Goal: Complete application form

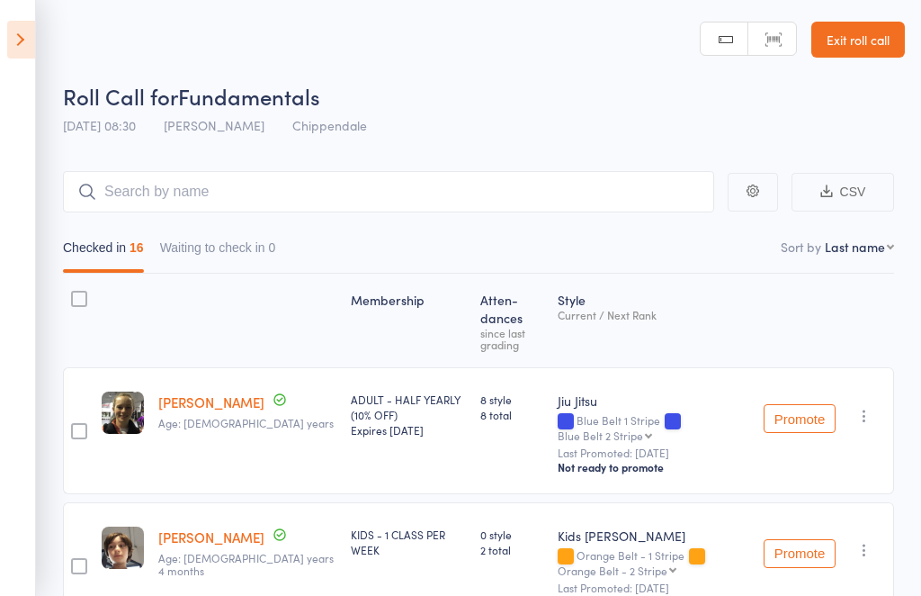
click at [869, 42] on link "Exit roll call" at bounding box center [858, 40] width 94 height 36
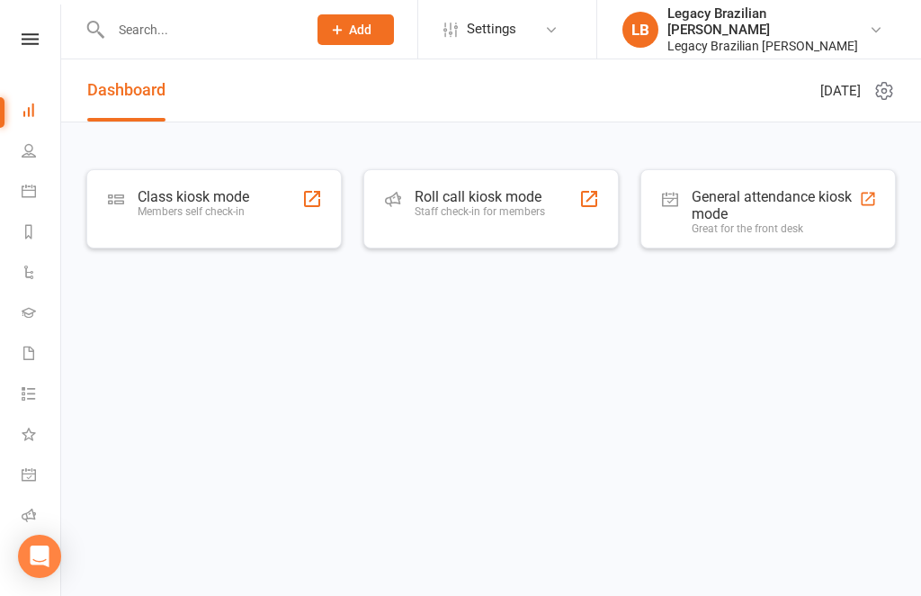
click at [224, 7] on div at bounding box center [190, 29] width 209 height 58
click at [135, 41] on input "text" at bounding box center [199, 29] width 189 height 25
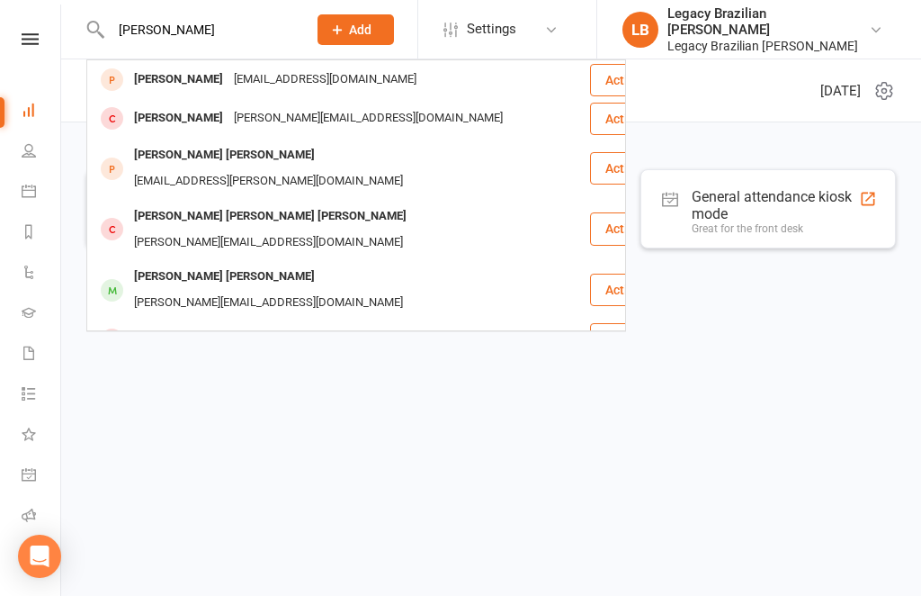
type input "[PERSON_NAME]"
click at [388, 75] on div "[PERSON_NAME] [PERSON_NAME][EMAIL_ADDRESS][DOMAIN_NAME]" at bounding box center [338, 79] width 500 height 37
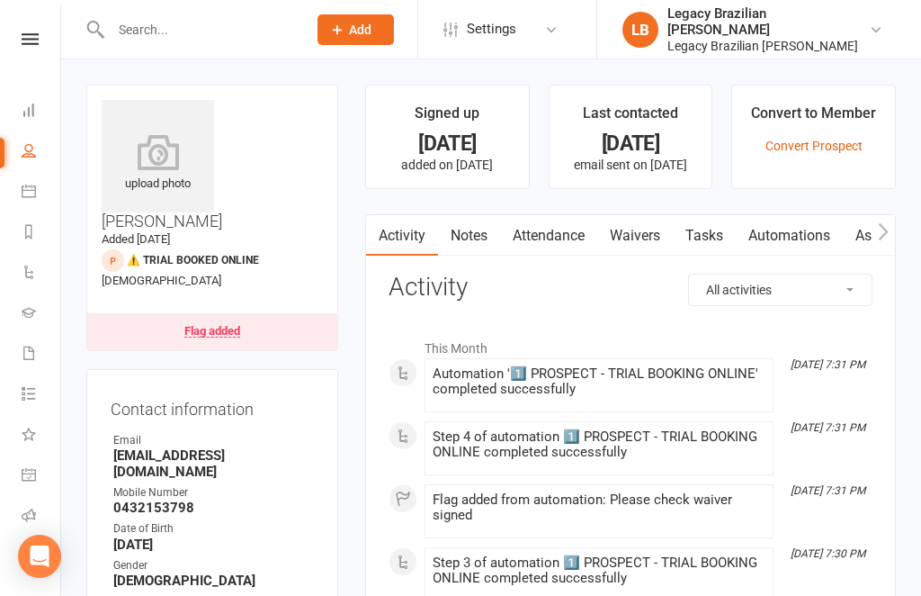
click at [652, 236] on link "Waivers" at bounding box center [635, 235] width 76 height 41
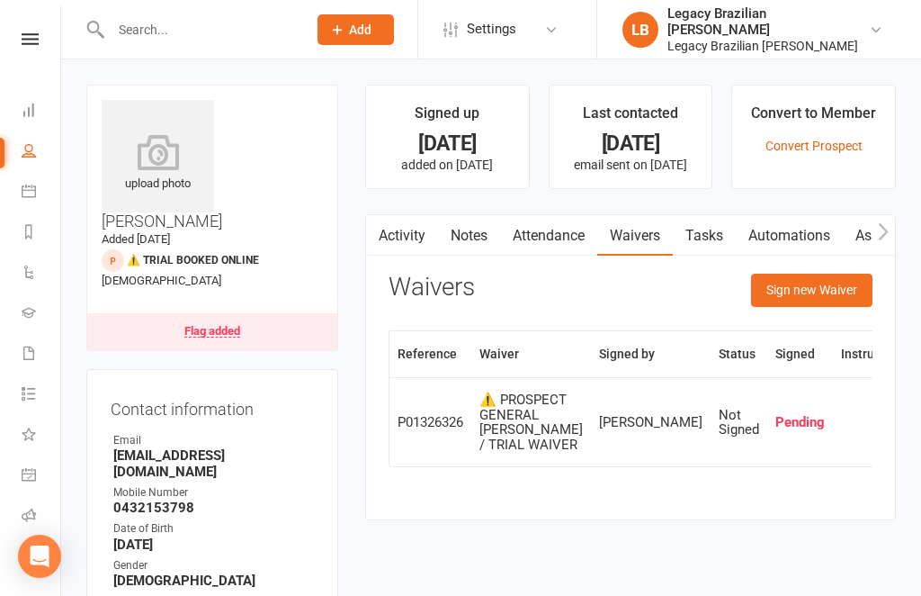
click at [913, 436] on button "button" at bounding box center [927, 422] width 29 height 29
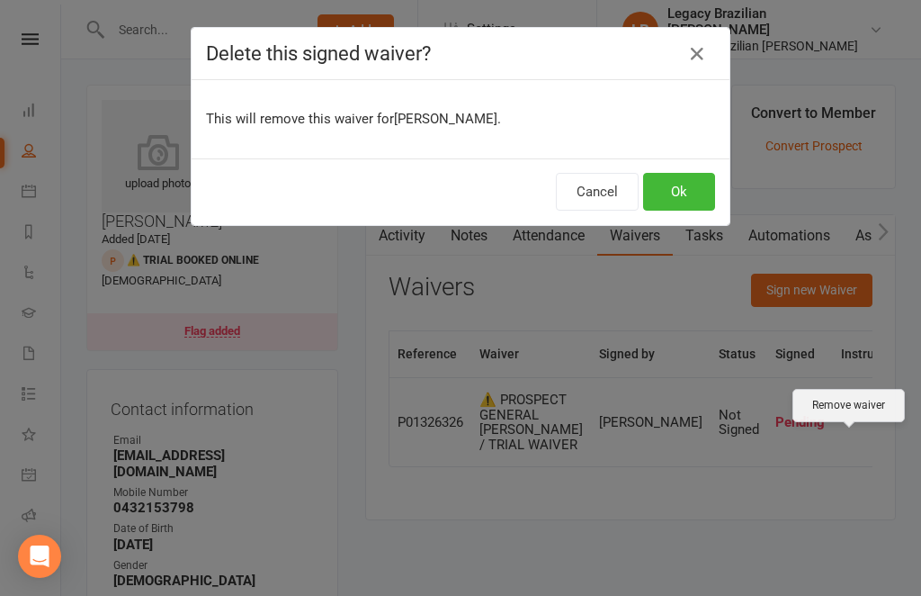
click at [681, 202] on button "Ok" at bounding box center [679, 192] width 72 height 38
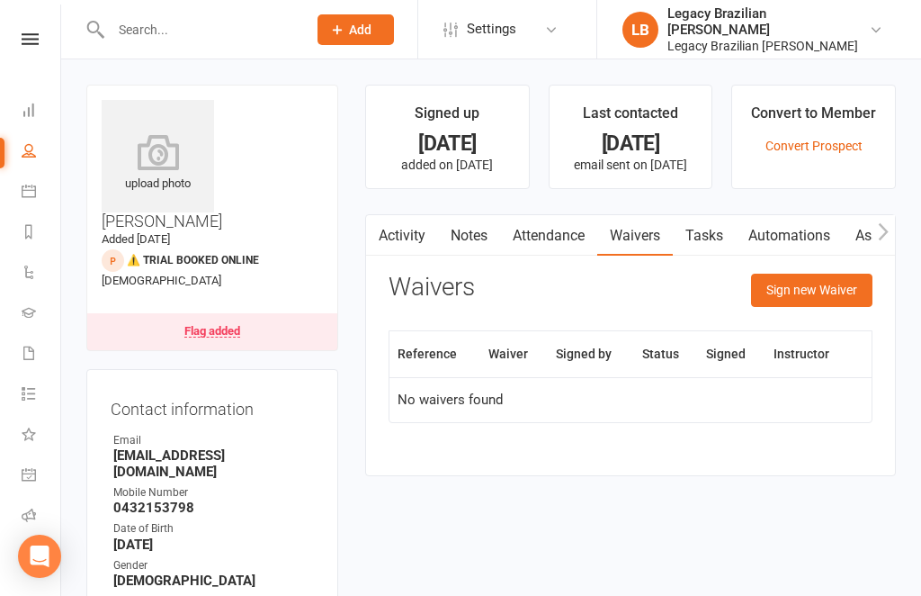
click at [827, 292] on button "Sign new Waiver" at bounding box center [811, 289] width 121 height 32
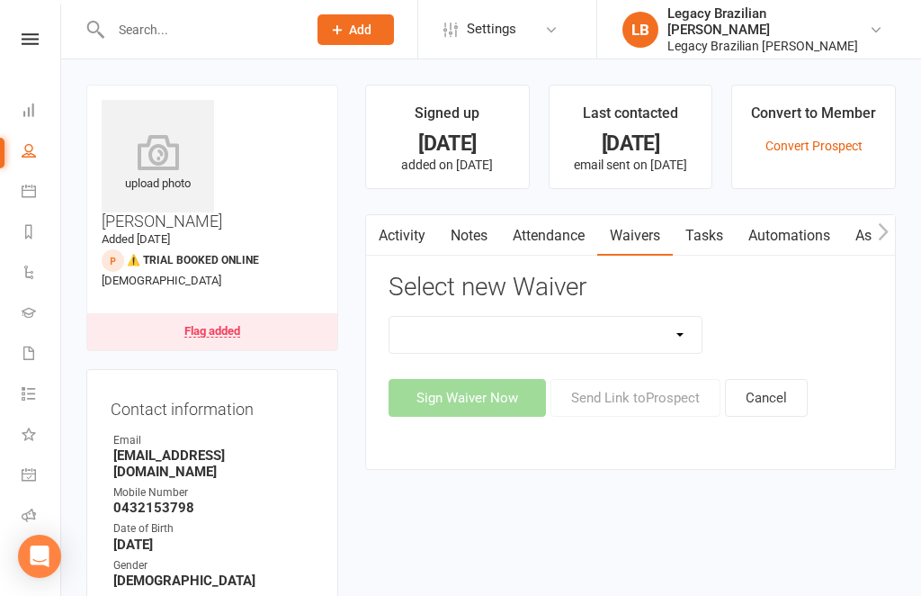
click at [682, 324] on select "❌ CANCELLATION FORM ☑️ EXISTING MEMBER WAIVER 🆓 FREE TRIAL WEEK 🛡️ LEGACY EXPER…" at bounding box center [546, 335] width 312 height 36
select select "10051"
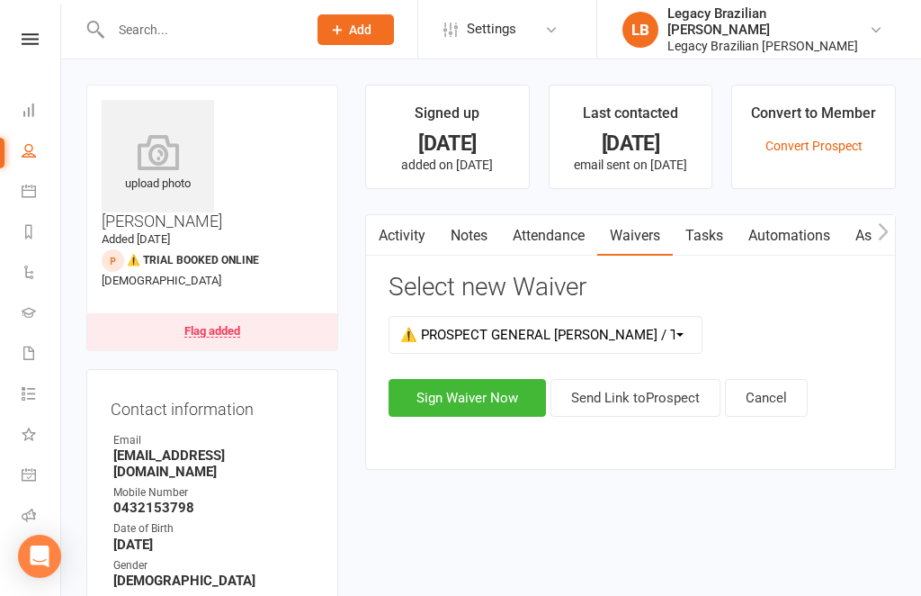
click at [473, 399] on button "Sign Waiver Now" at bounding box center [467, 398] width 157 height 38
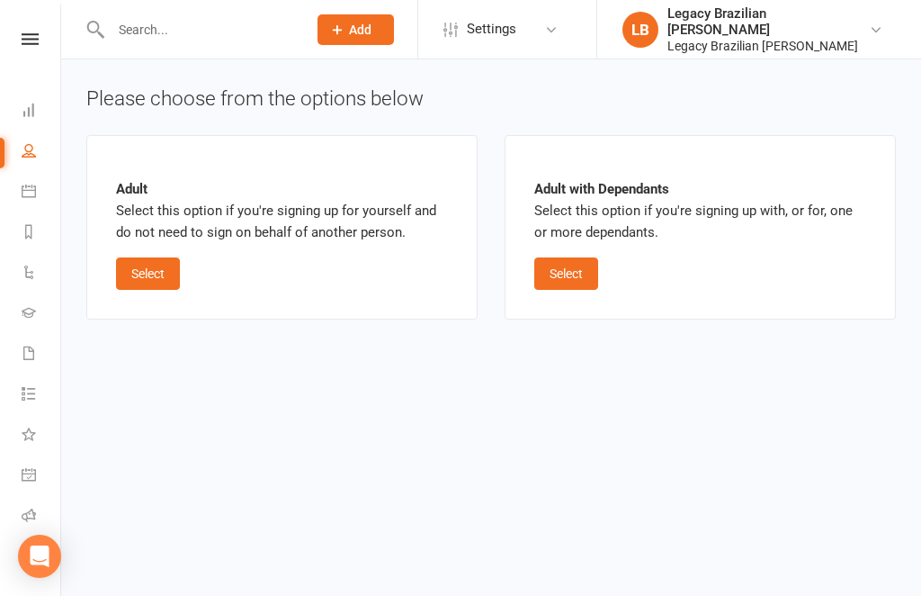
click at [569, 273] on button "Select" at bounding box center [566, 273] width 64 height 32
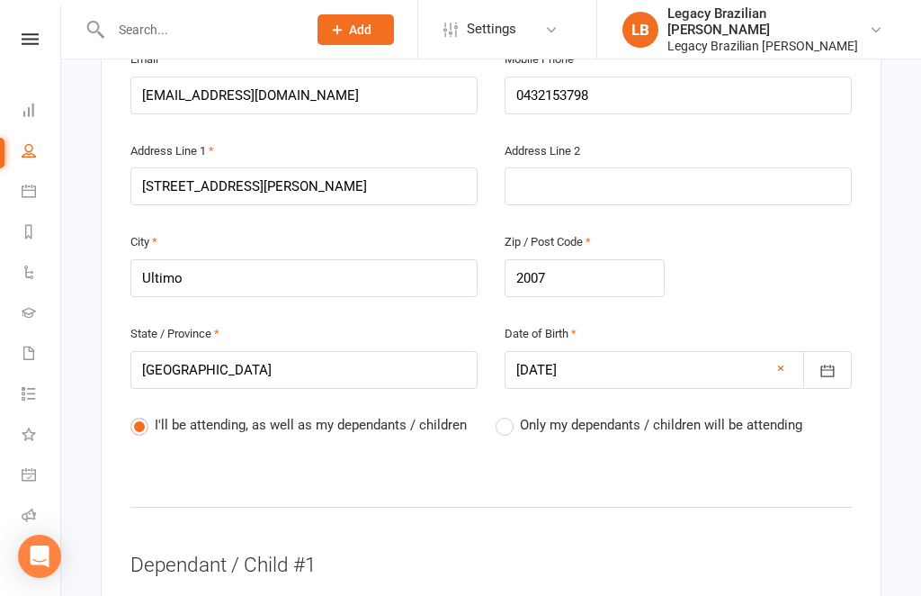
scroll to position [575, 0]
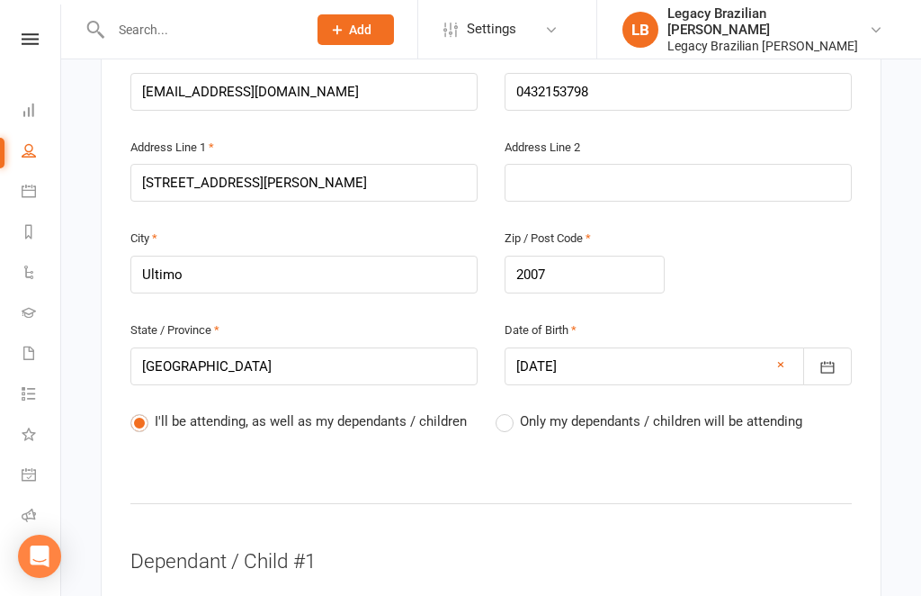
click at [520, 410] on span "Only my dependants / children will be attending" at bounding box center [661, 419] width 282 height 19
click at [507, 410] on input "Only my dependants / children will be attending" at bounding box center [502, 410] width 12 height 0
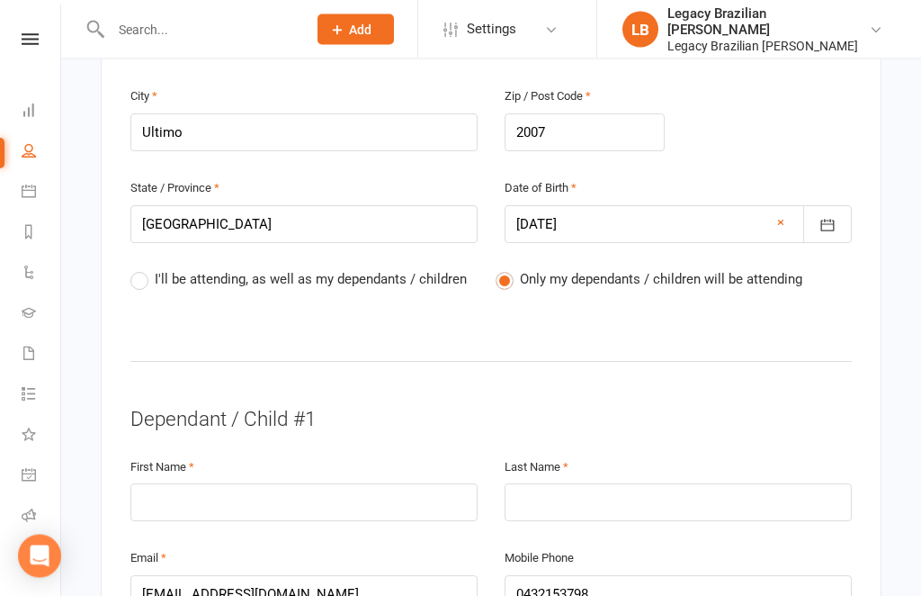
scroll to position [713, 0]
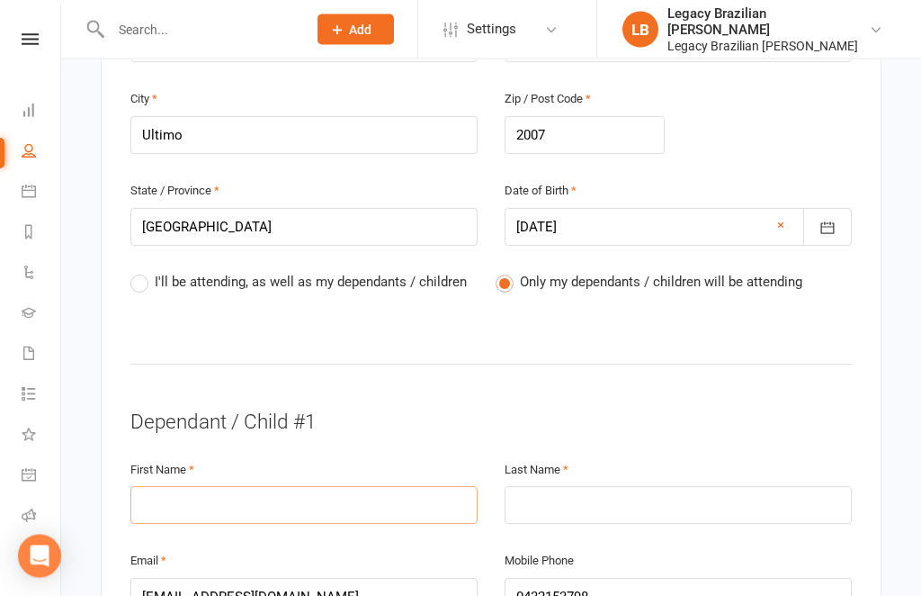
click at [266, 487] on input "text" at bounding box center [303, 506] width 347 height 38
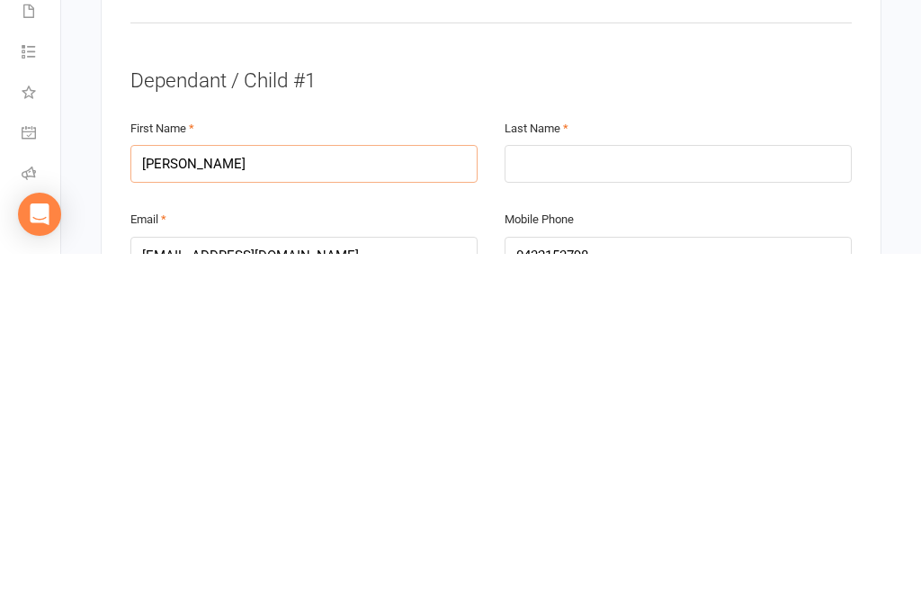
type input "[PERSON_NAME]"
click at [617, 487] on input "text" at bounding box center [678, 506] width 347 height 38
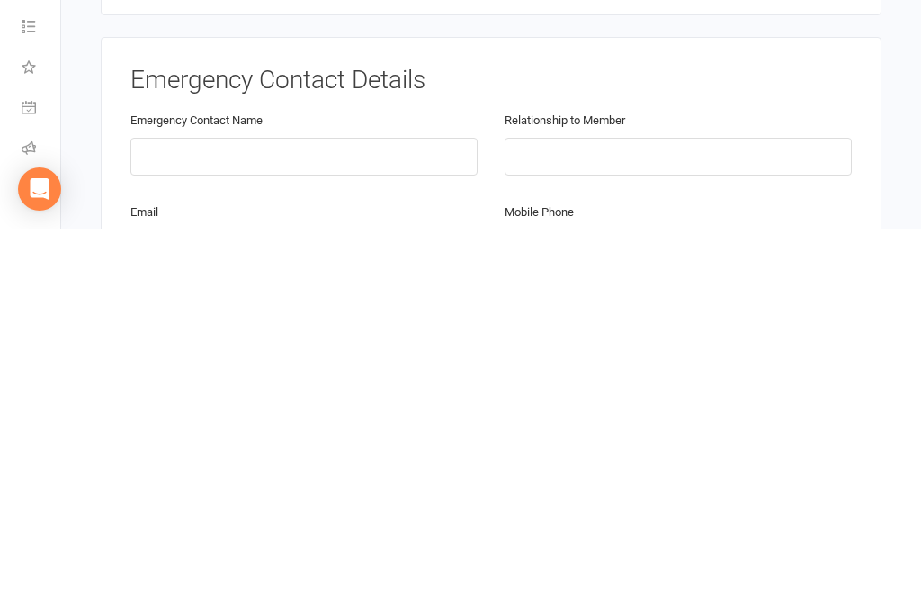
scroll to position [1311, 0]
type input "[PERSON_NAME]"
click at [349, 504] on input "text" at bounding box center [303, 523] width 347 height 38
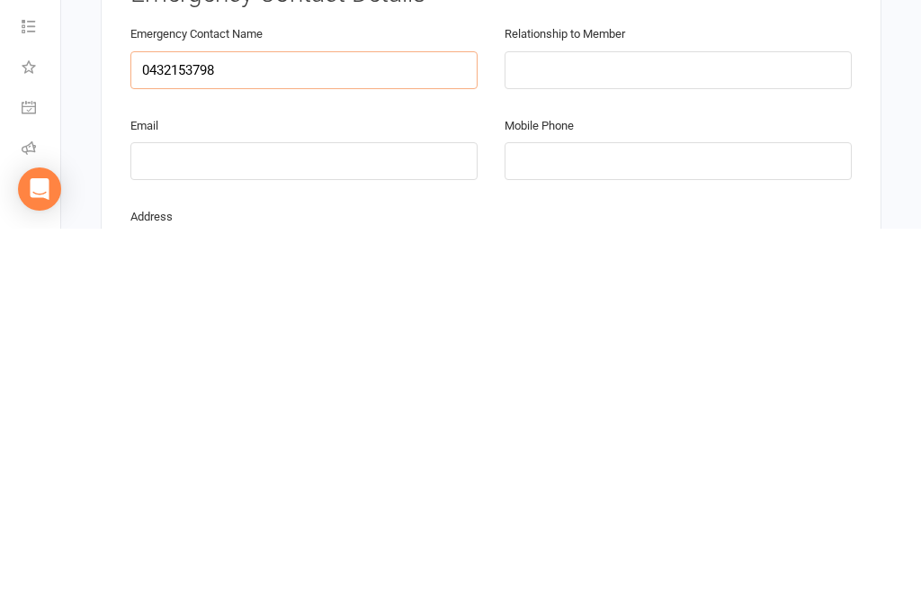
scroll to position [1396, 0]
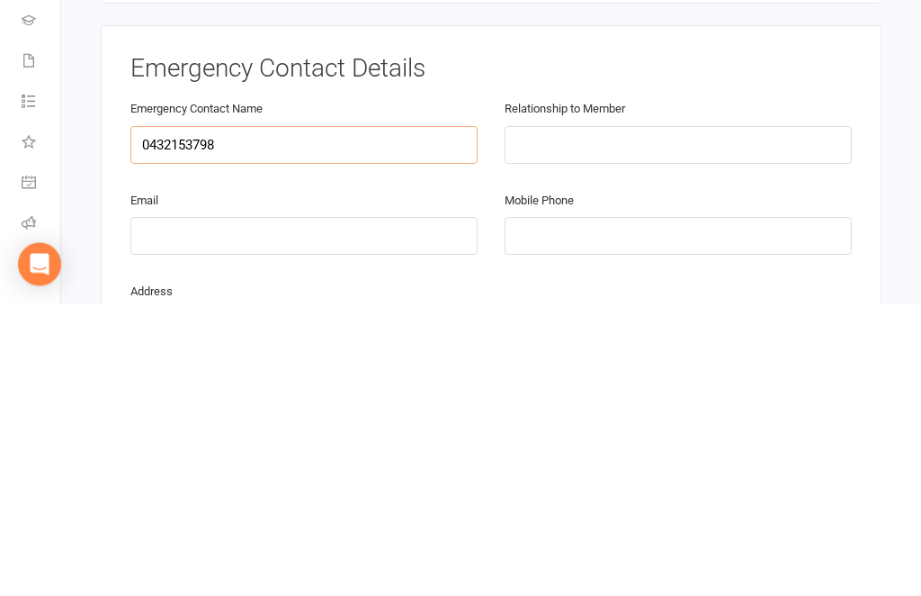
type input "0432153798"
click at [636, 418] on input "text" at bounding box center [678, 437] width 347 height 38
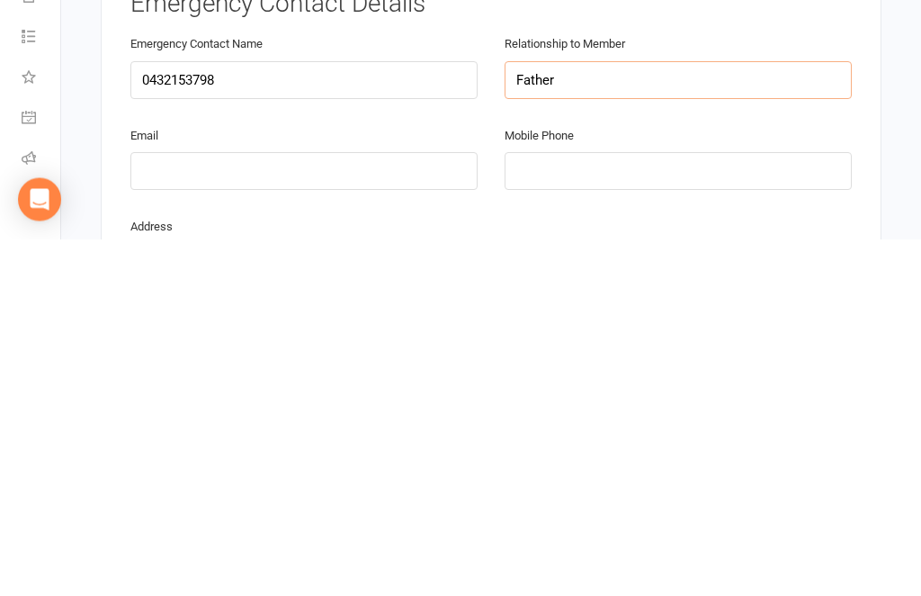
type input "Father"
click at [594, 509] on input "tel" at bounding box center [678, 528] width 347 height 38
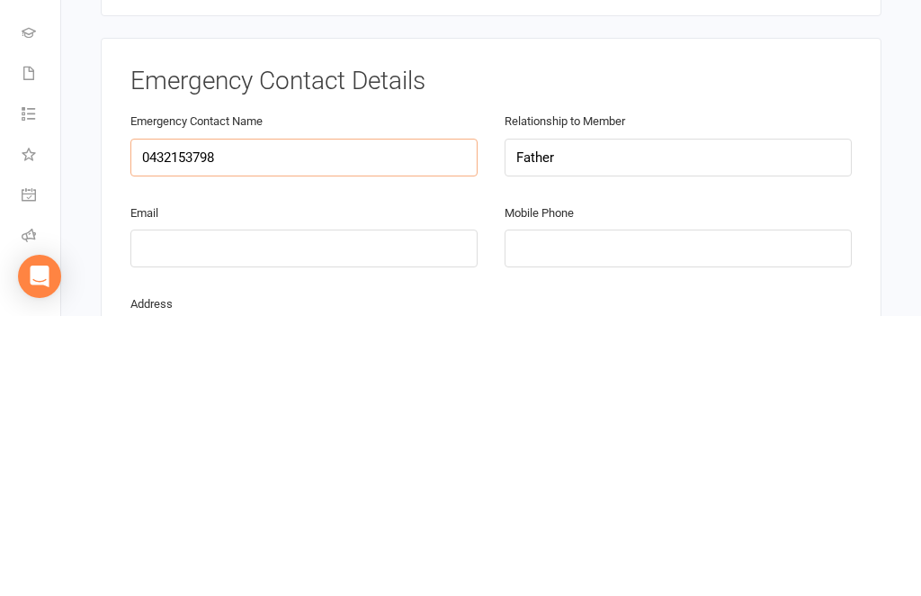
click at [259, 418] on input "0432153798" at bounding box center [303, 437] width 347 height 38
type input "[PERSON_NAME]"
click at [637, 509] on input "tel" at bounding box center [678, 528] width 347 height 38
click at [612, 509] on input "tel" at bounding box center [678, 528] width 347 height 38
paste input "0432153798"
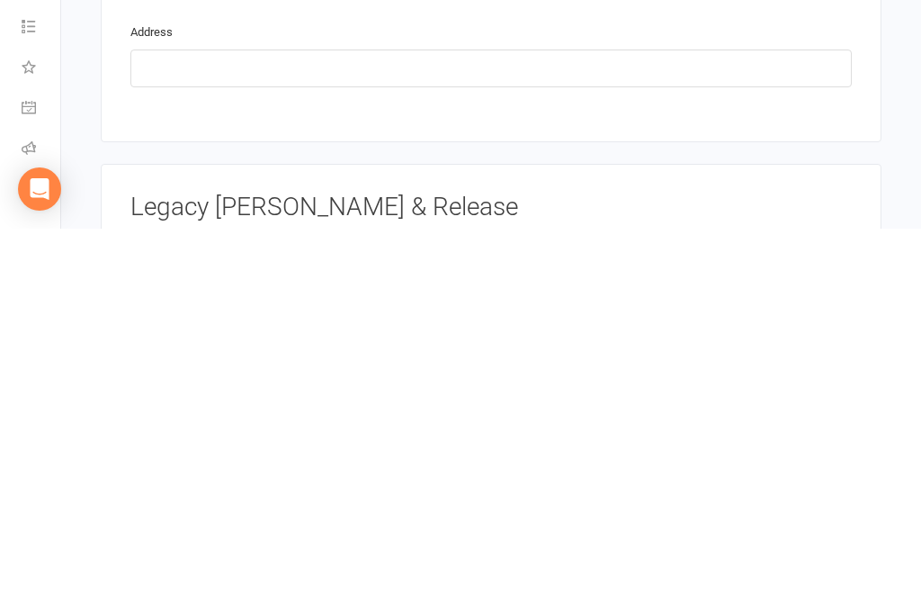
scroll to position [1596, 0]
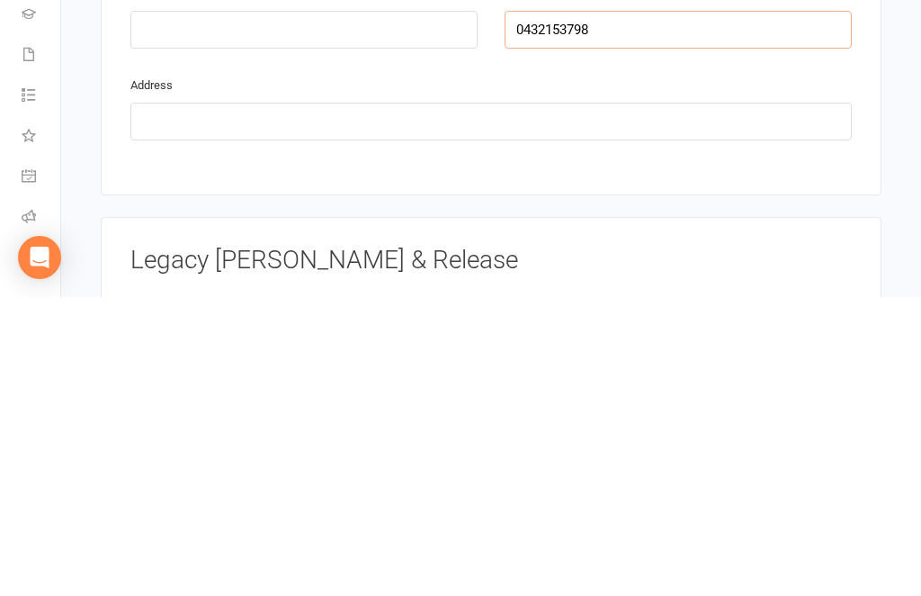
type input "0432153798"
click at [499, 401] on input "text" at bounding box center [490, 420] width 721 height 38
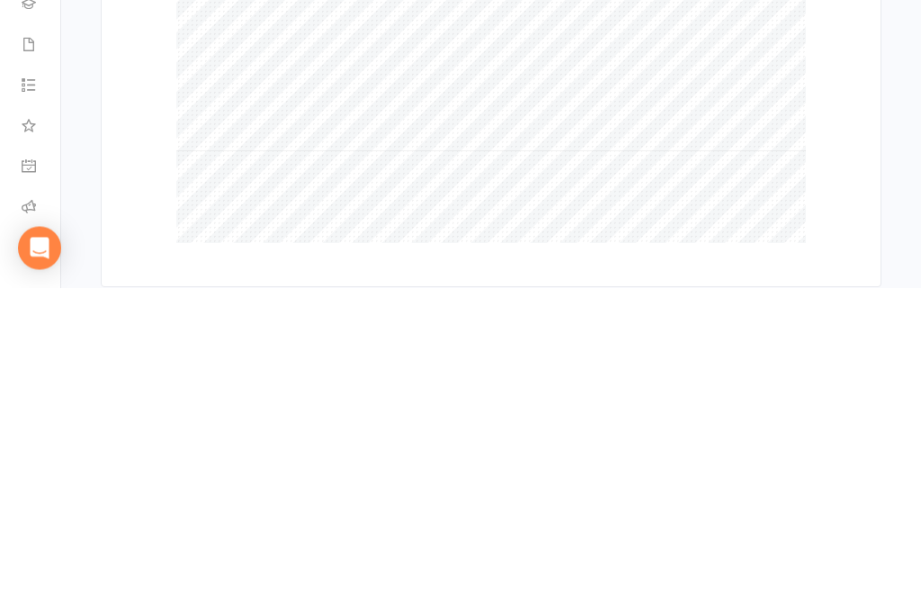
scroll to position [2208, 0]
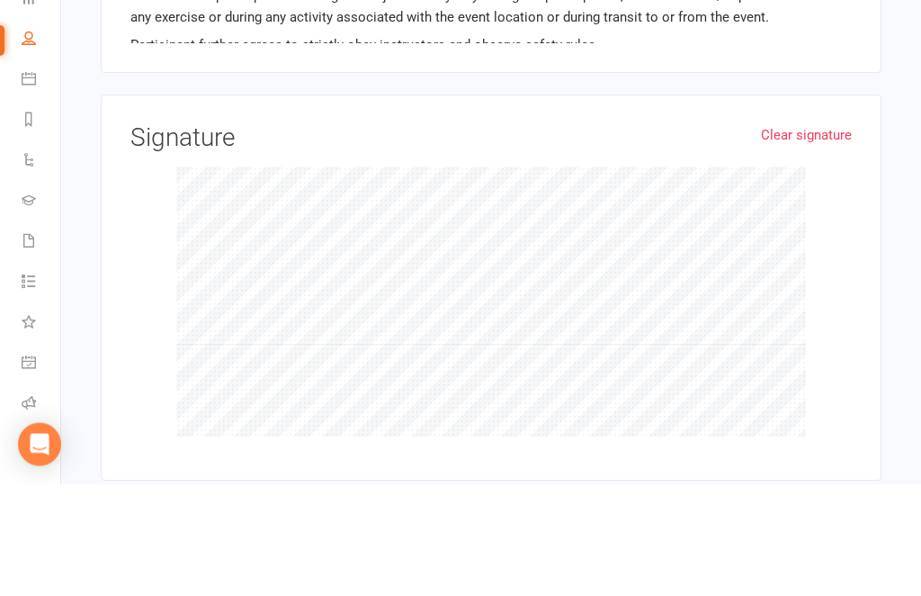
type input "[STREET_ADDRESS][PERSON_NAME] Ultimo"
click at [816, 237] on link "Clear signature" at bounding box center [806, 248] width 91 height 22
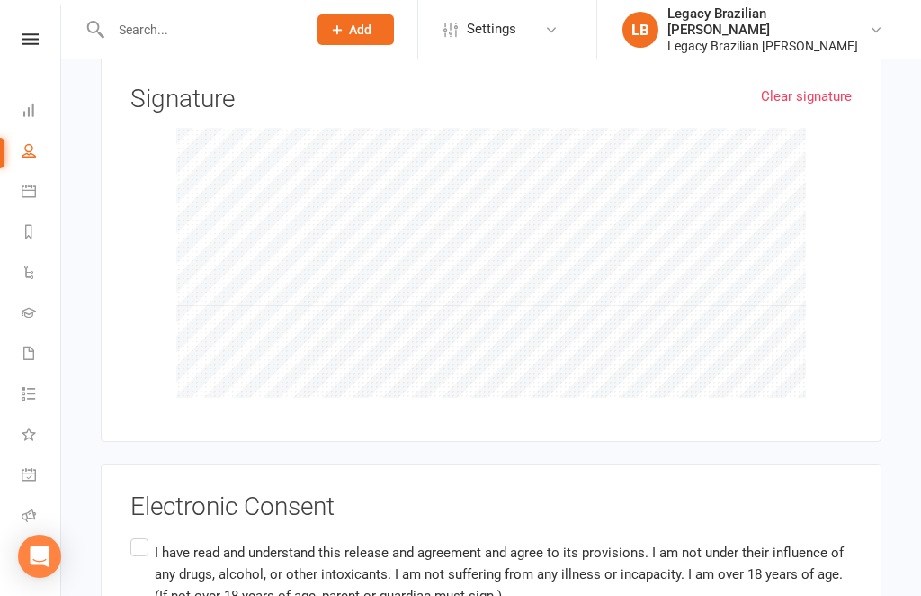
scroll to position [2443, 0]
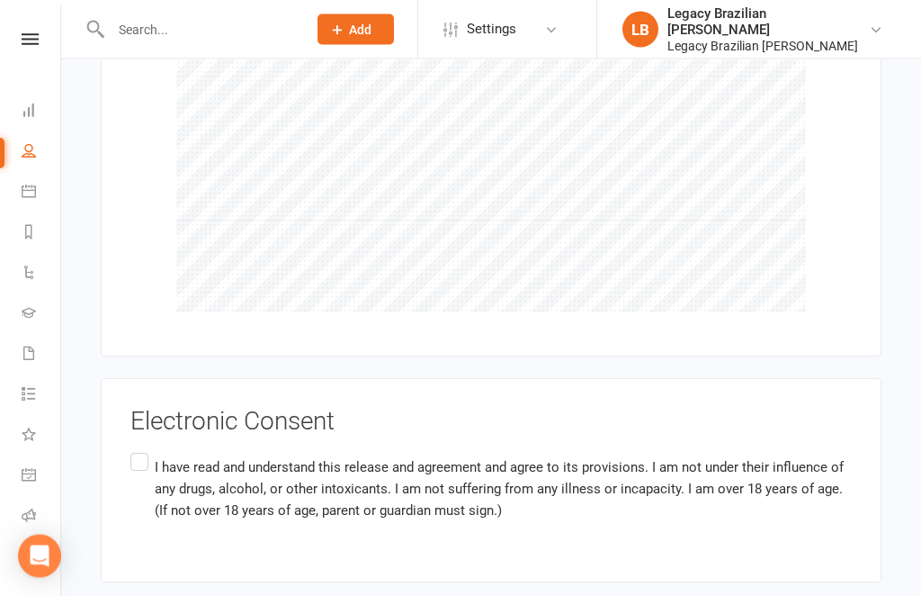
click at [141, 450] on label "I have read and understand this release and agreement and agree to its provisio…" at bounding box center [490, 489] width 721 height 78
click at [141, 450] on input "I have read and understand this release and agreement and agree to its provisio…" at bounding box center [136, 450] width 12 height 0
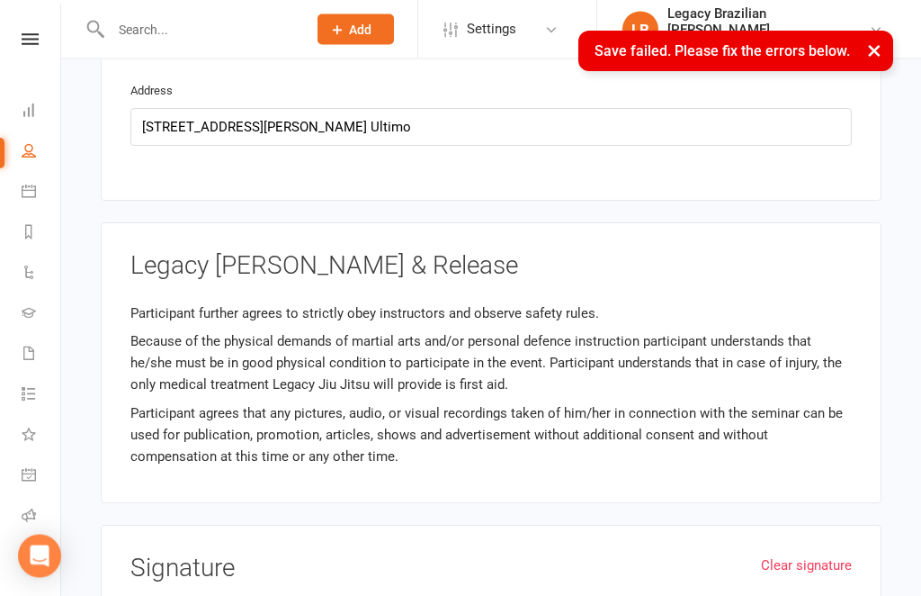
scroll to position [1282, 0]
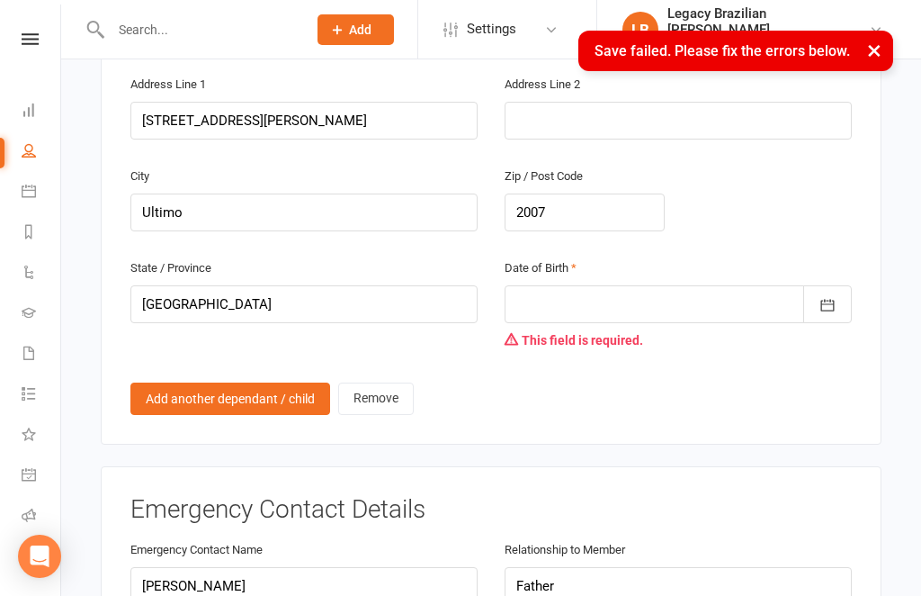
click at [611, 285] on div at bounding box center [678, 304] width 347 height 38
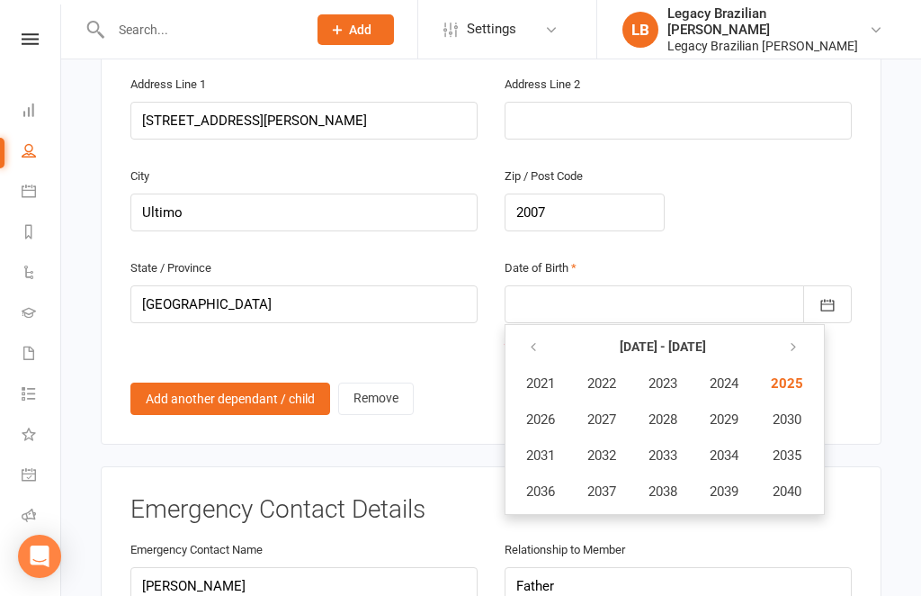
click at [542, 366] on button "2021" at bounding box center [540, 383] width 59 height 34
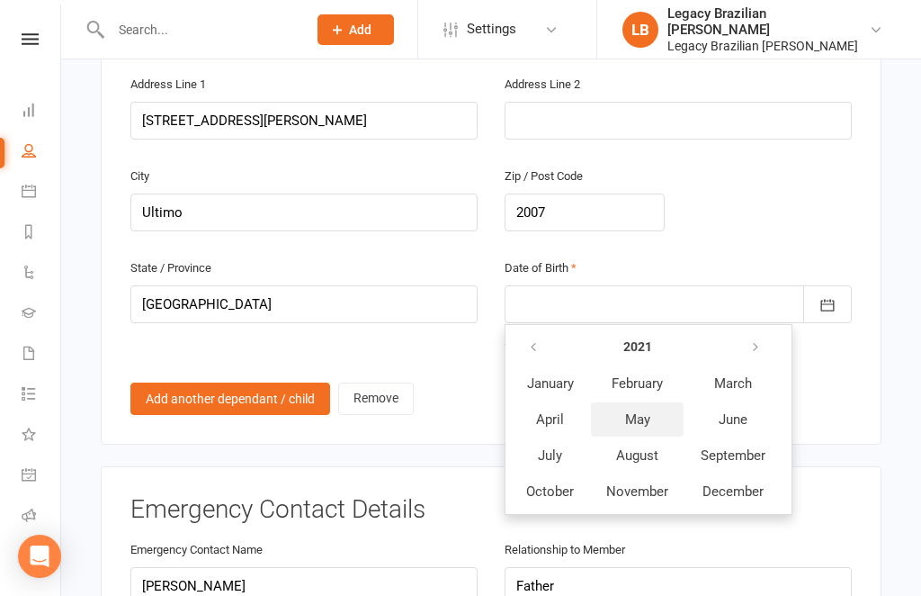
click at [650, 411] on span "May" at bounding box center [637, 419] width 25 height 16
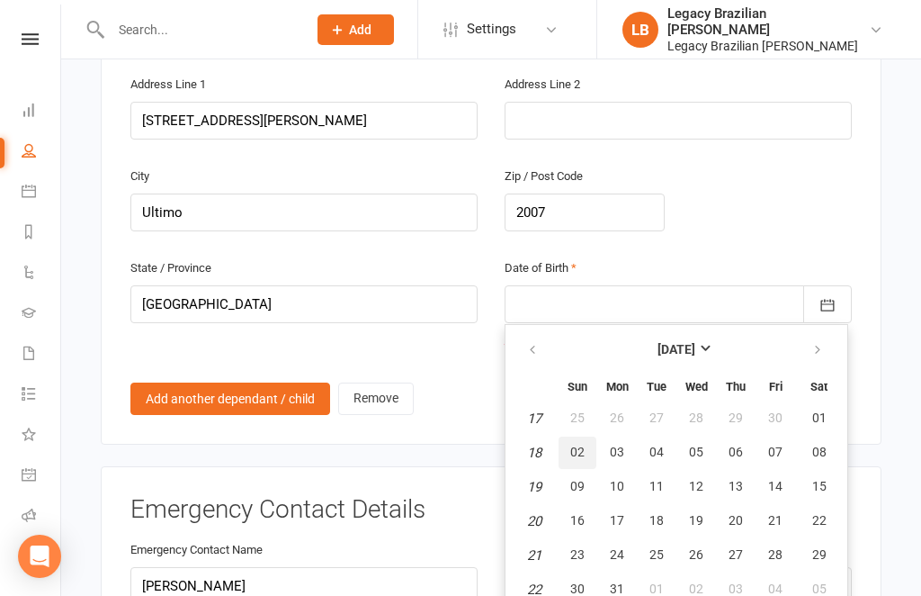
click at [574, 444] on span "02" at bounding box center [577, 451] width 14 height 14
type input "[DATE]"
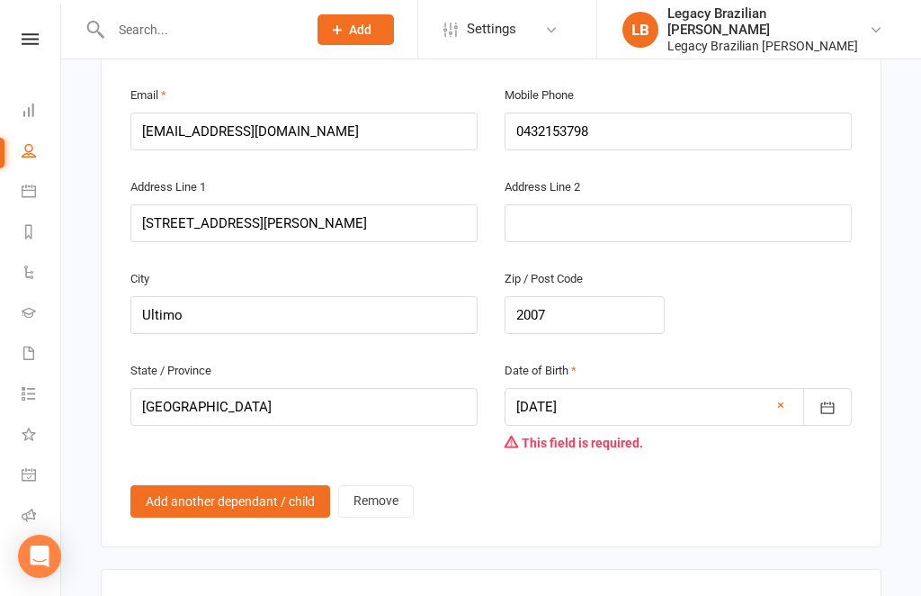
scroll to position [1184, 0]
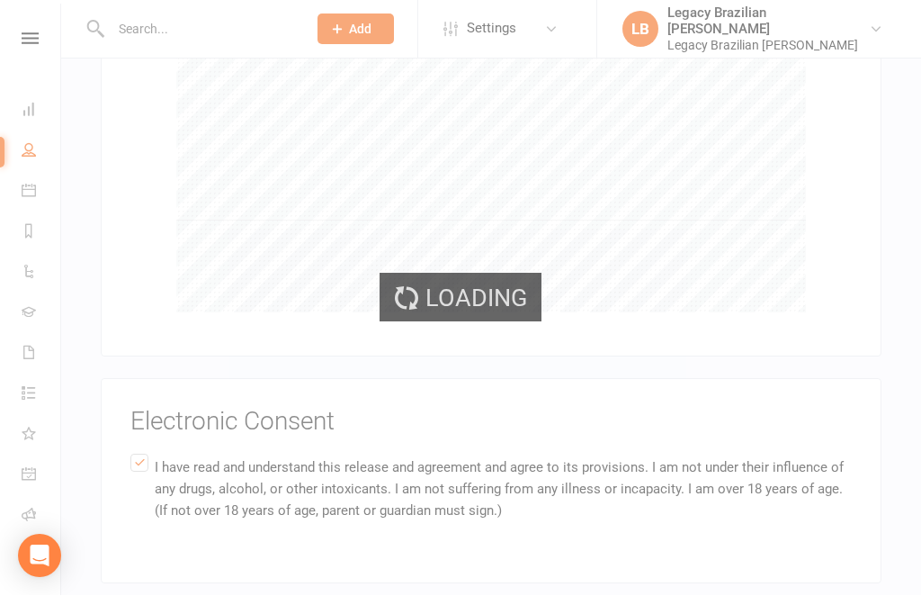
scroll to position [2443, 0]
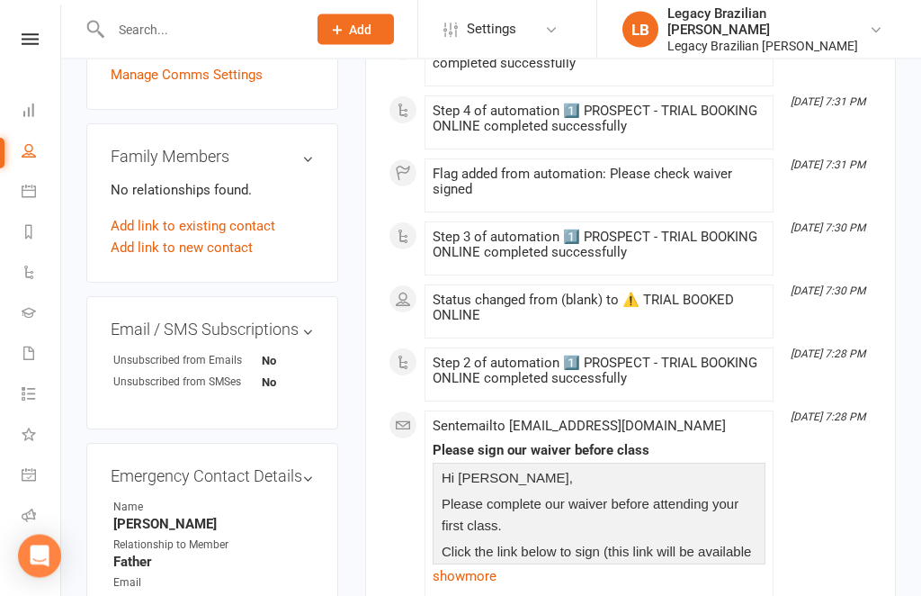
scroll to position [795, 0]
